Goal: Task Accomplishment & Management: Manage account settings

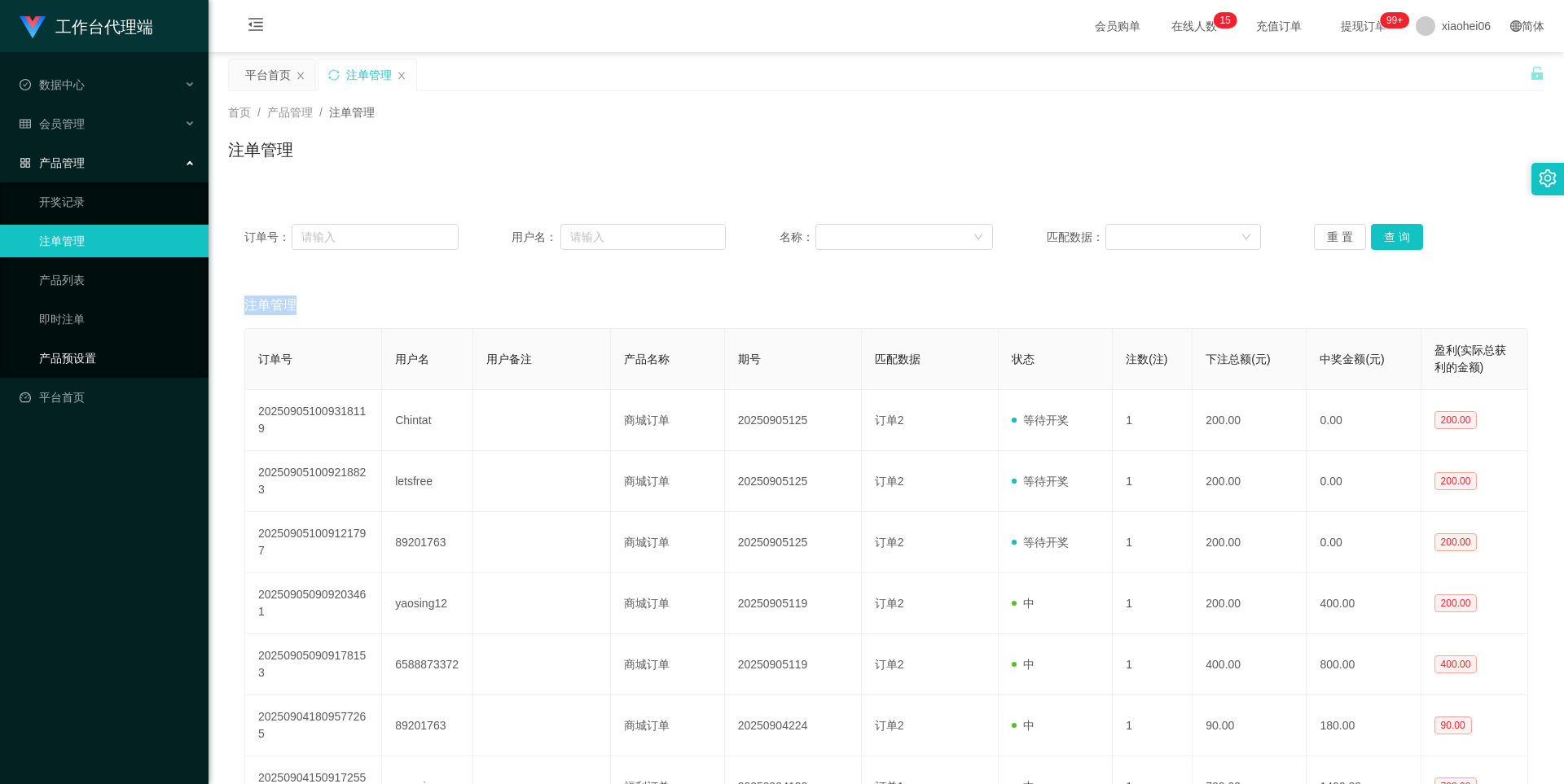
click at [88, 356] on link "产品预设置" at bounding box center [117, 358] width 156 height 32
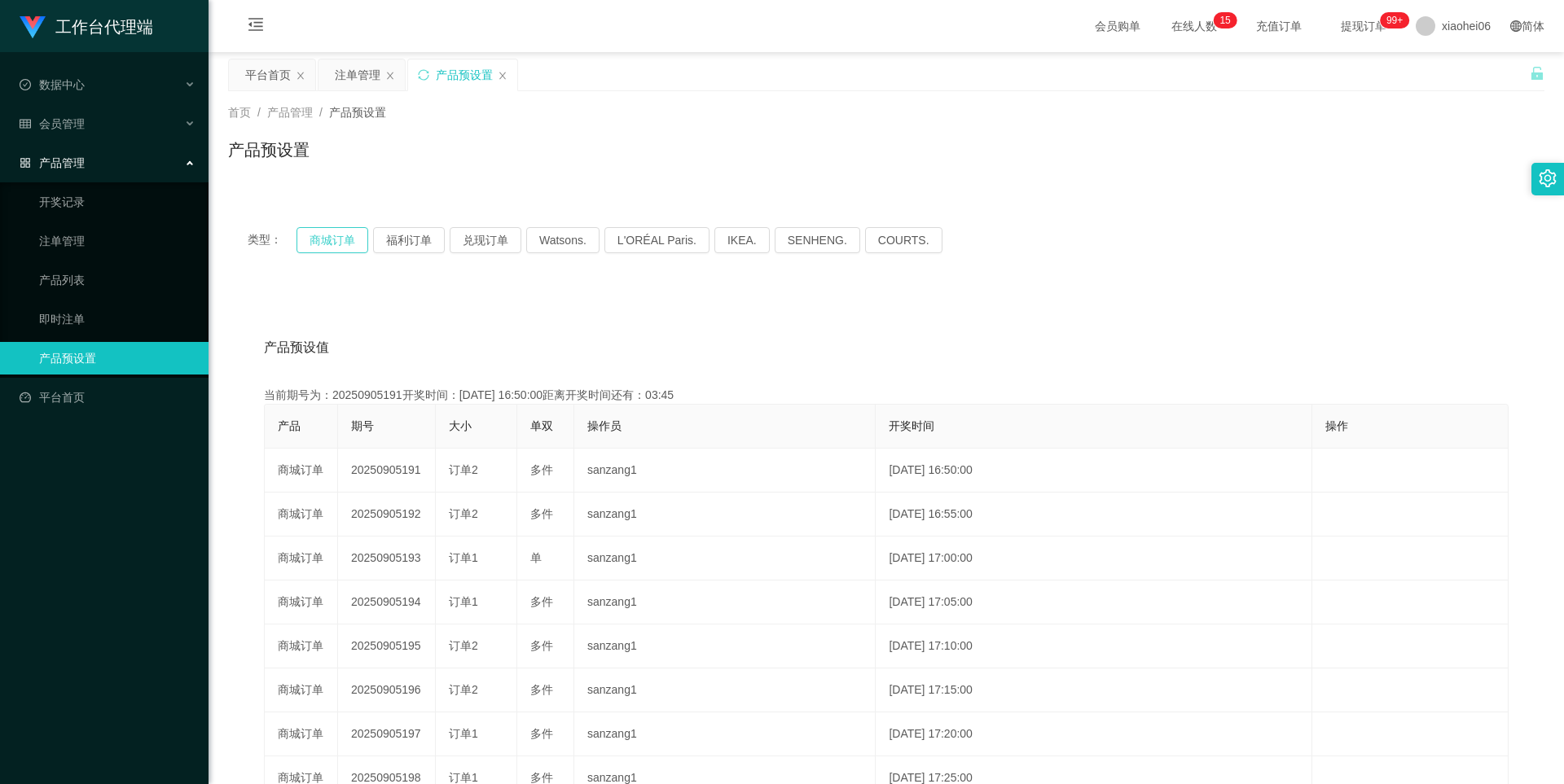
click at [350, 247] on button "商城订单" at bounding box center [332, 240] width 71 height 26
type button "k3wph"
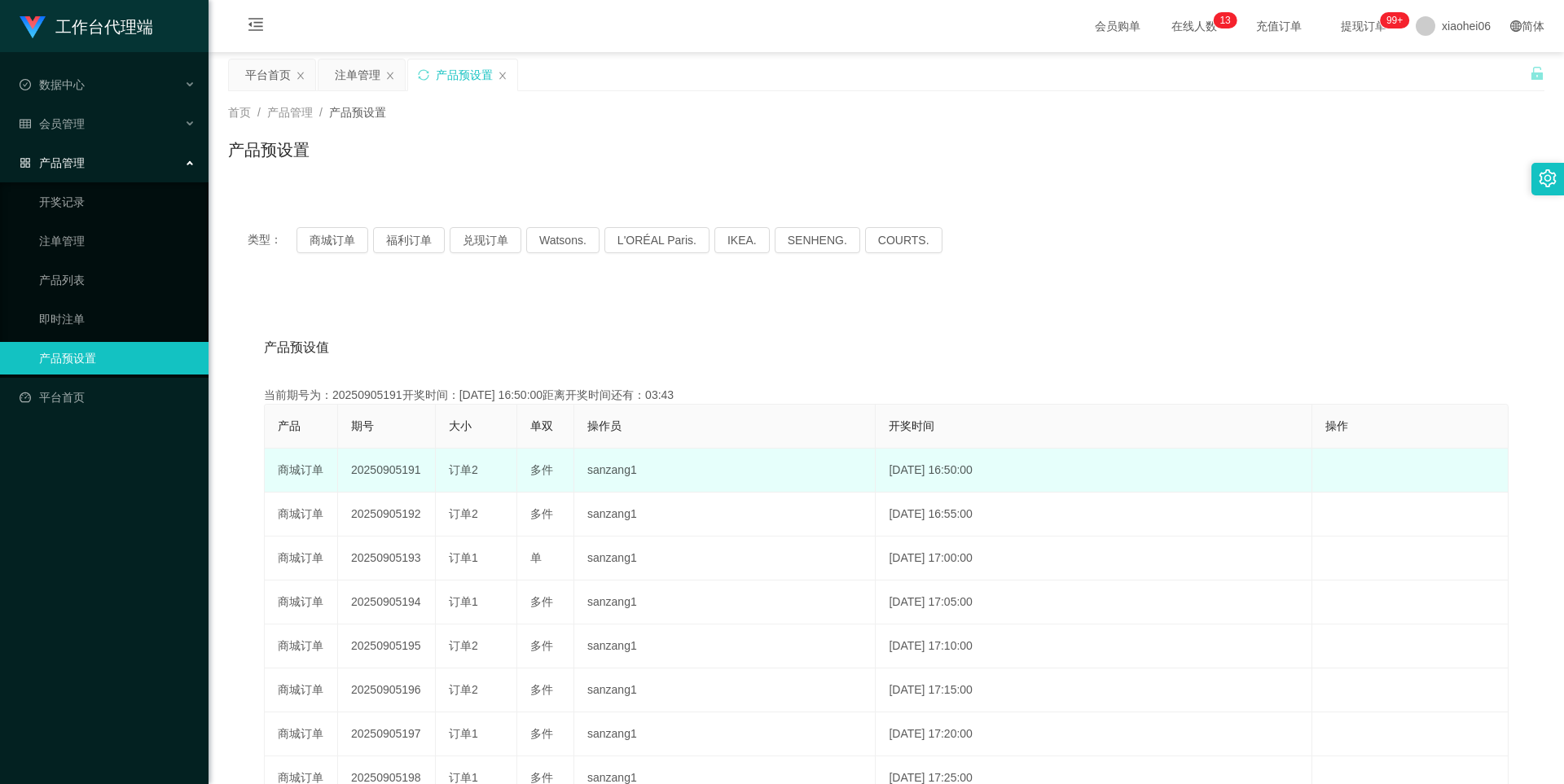
click at [410, 467] on td "20250905191" at bounding box center [387, 470] width 98 height 44
copy td "20250905191"
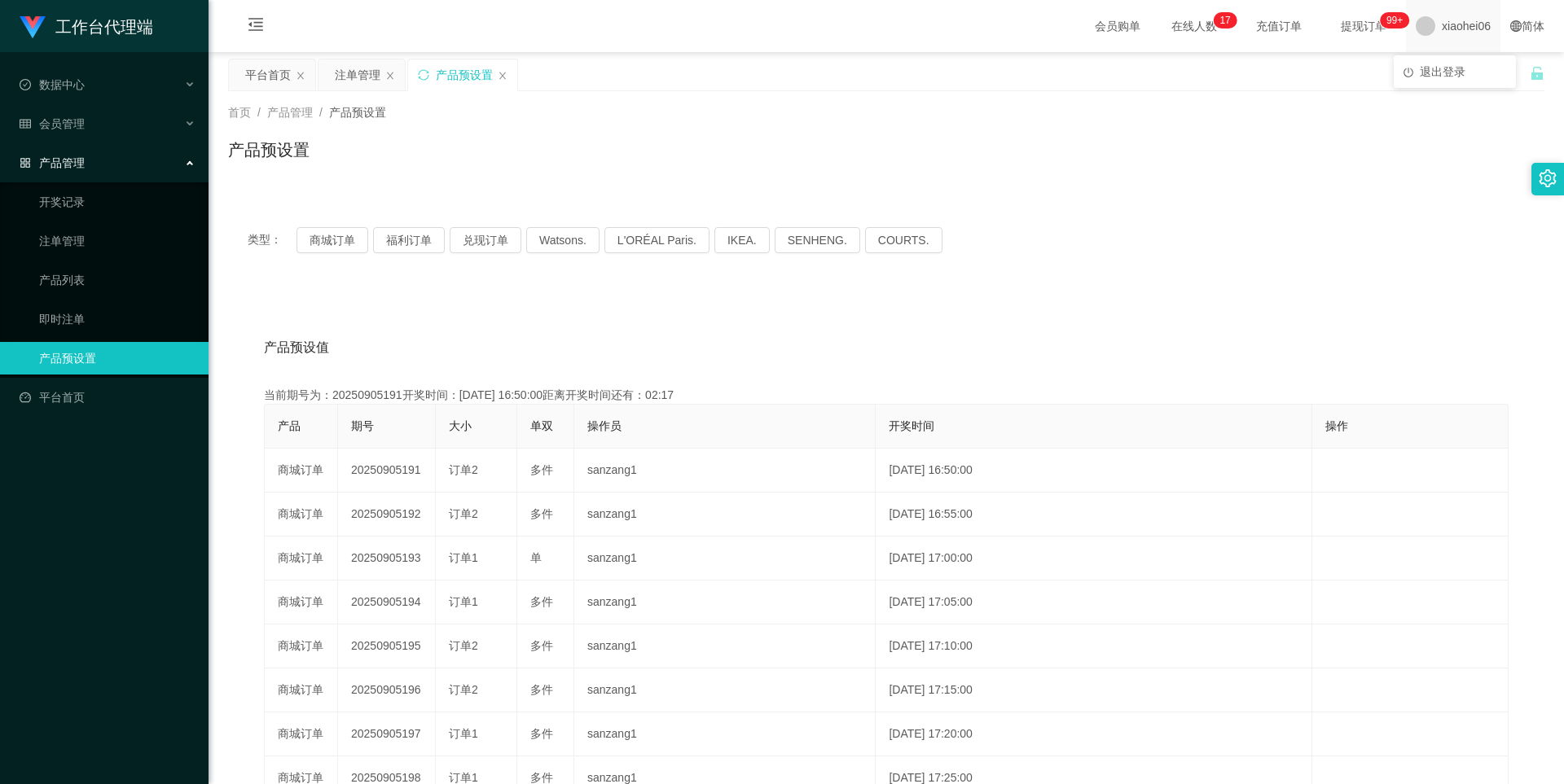
click at [1442, 31] on span "xiaohei06" at bounding box center [1466, 25] width 49 height 52
click at [1433, 76] on li "退出登录" at bounding box center [1454, 71] width 122 height 26
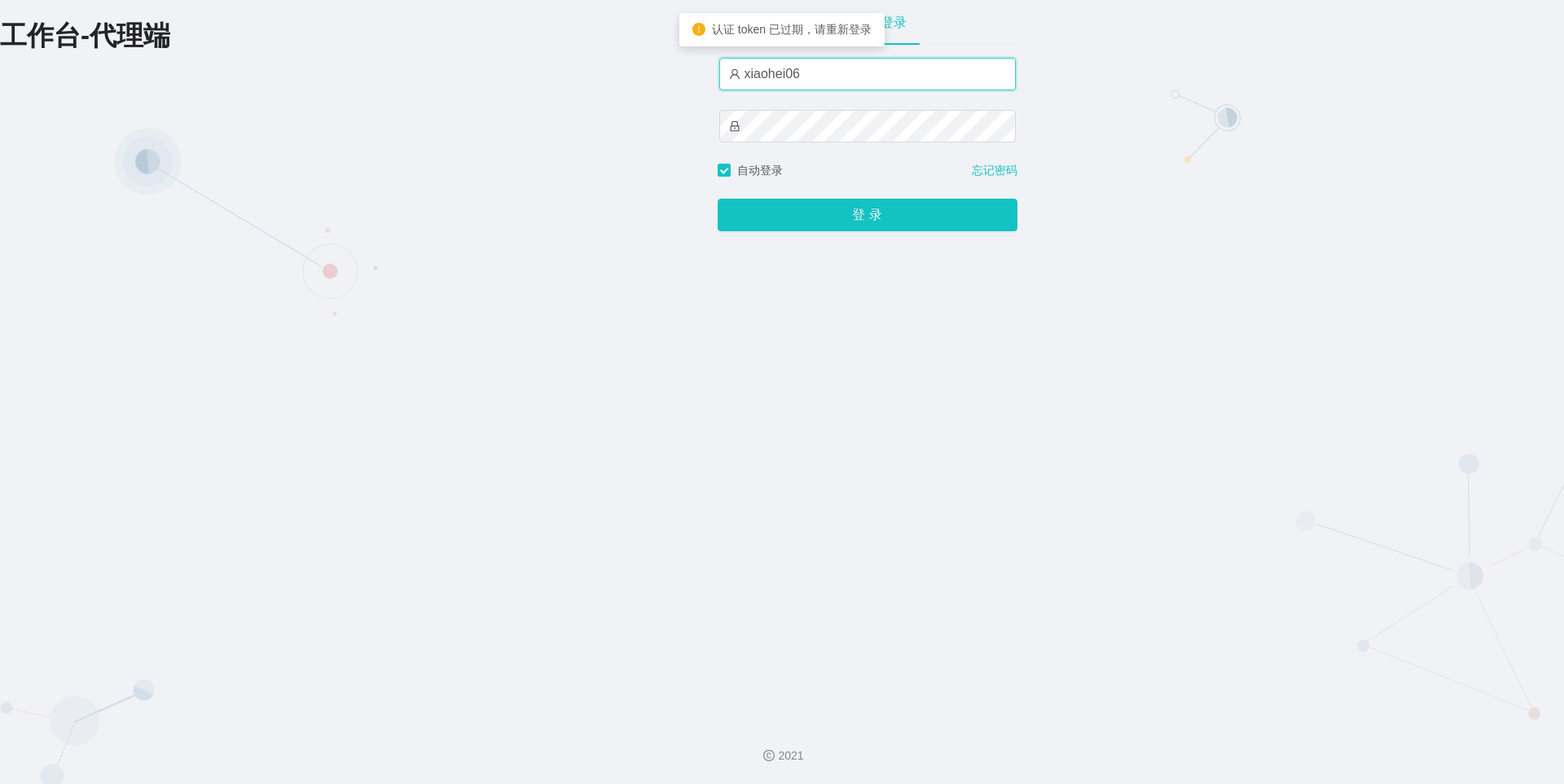
click at [844, 70] on input "xiaohei06" at bounding box center [868, 73] width 296 height 32
type input "xiaohei03"
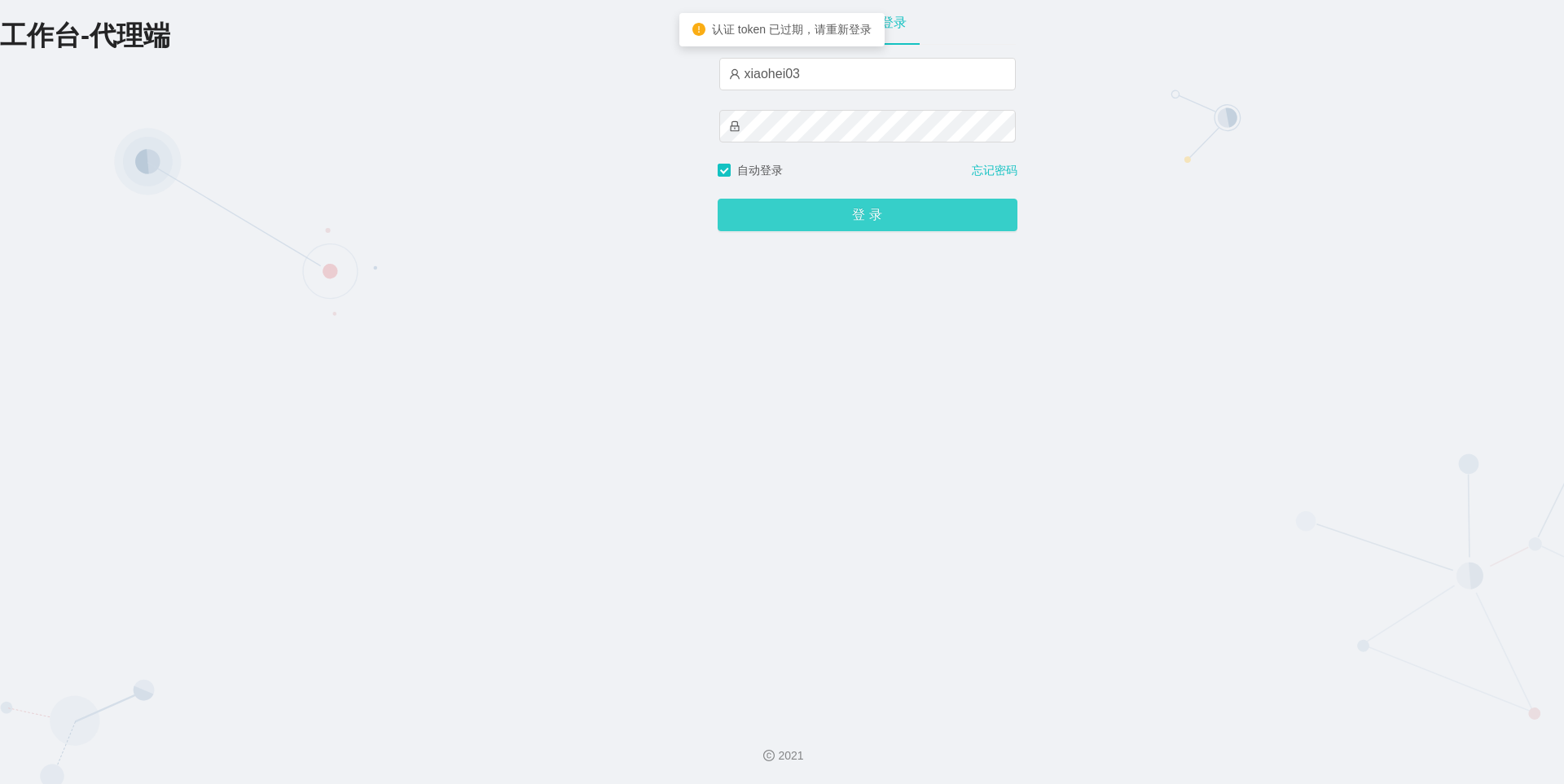
click at [890, 218] on button "登 录" at bounding box center [868, 214] width 300 height 32
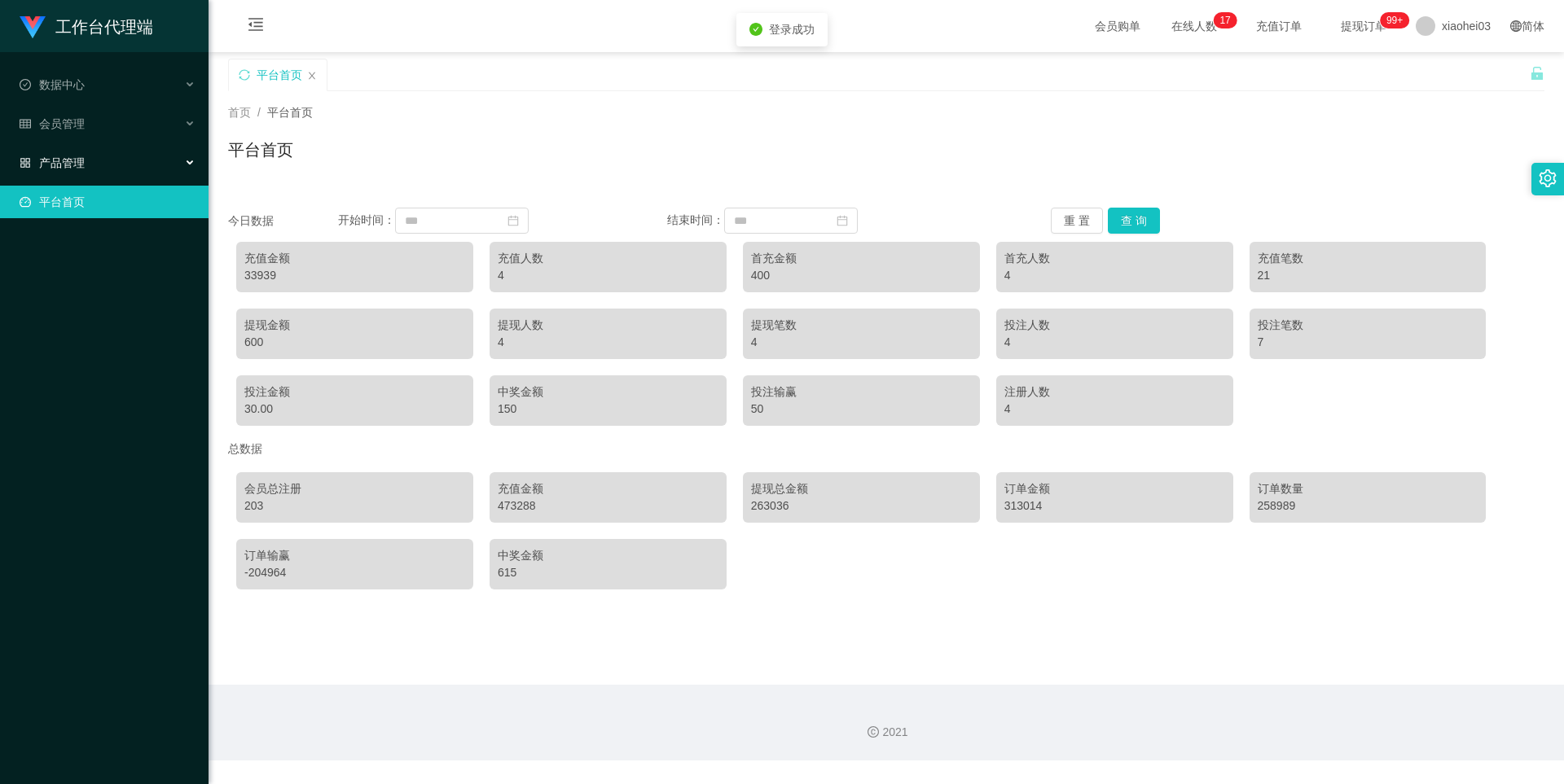
click at [112, 154] on div "产品管理" at bounding box center [104, 162] width 208 height 32
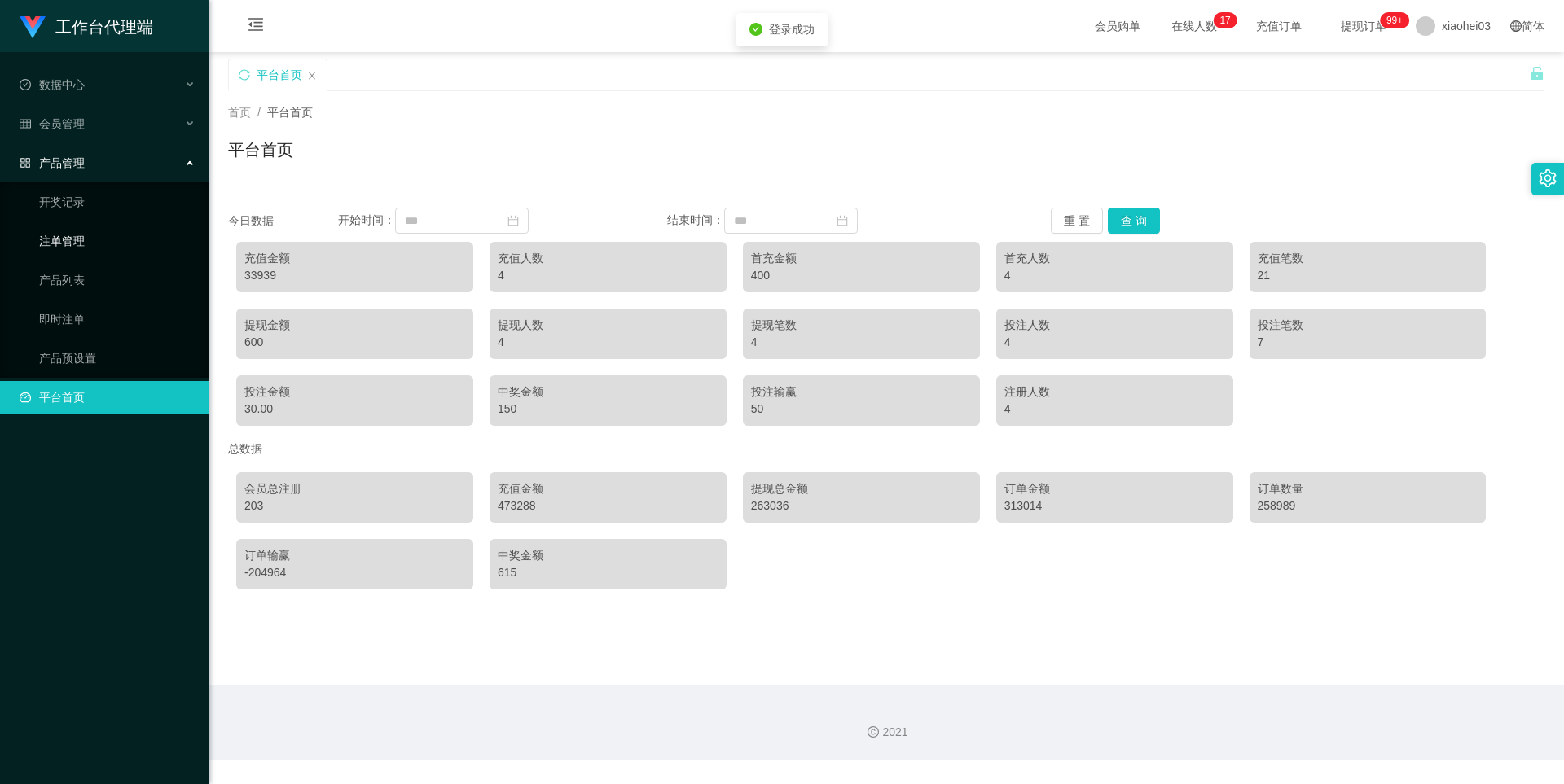
click at [95, 237] on link "注单管理" at bounding box center [117, 240] width 156 height 32
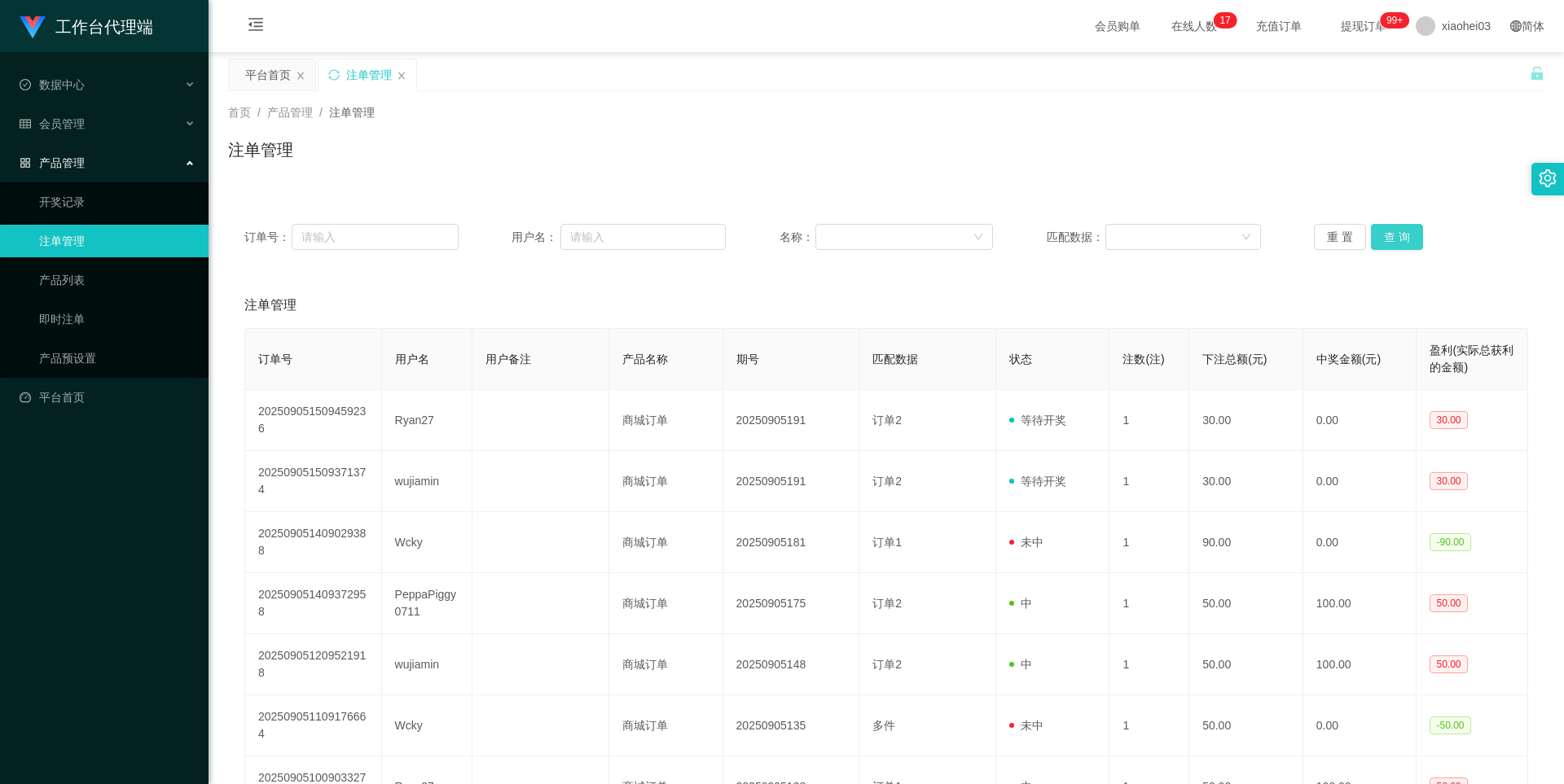
click at [1399, 234] on button "查 询" at bounding box center [1397, 237] width 52 height 26
click at [1402, 232] on div "重 置 查 询" at bounding box center [1421, 237] width 214 height 26
click at [1387, 240] on button "查 询" at bounding box center [1397, 237] width 52 height 26
click at [1387, 240] on div "重 置 查 询" at bounding box center [1421, 237] width 214 height 26
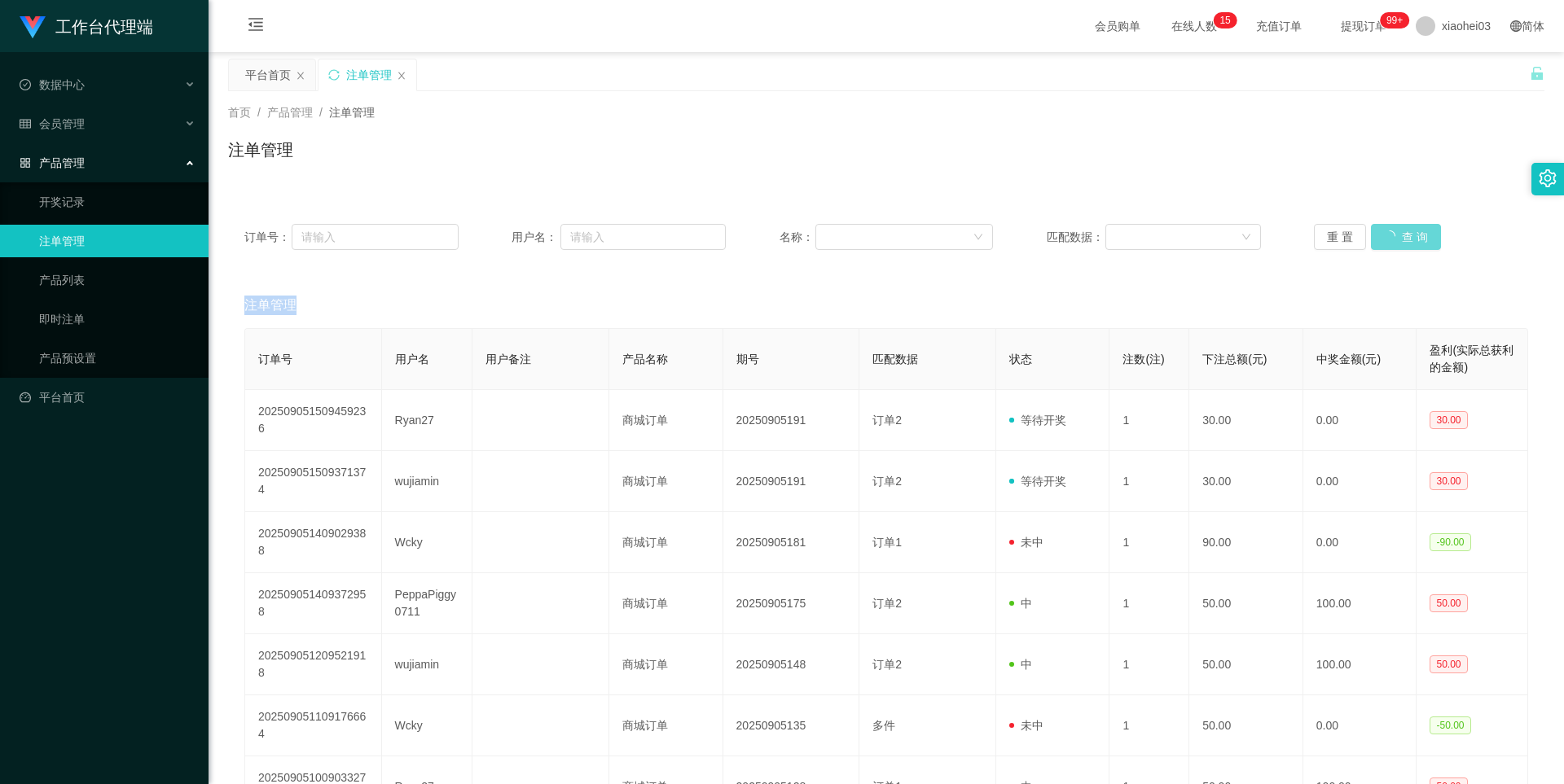
click at [1387, 240] on div "重 置 查 询" at bounding box center [1421, 237] width 214 height 26
click at [1387, 240] on button "查 询" at bounding box center [1397, 237] width 52 height 26
click at [1387, 240] on div "重 置 查 询" at bounding box center [1421, 237] width 214 height 26
